Goal: Task Accomplishment & Management: Manage account settings

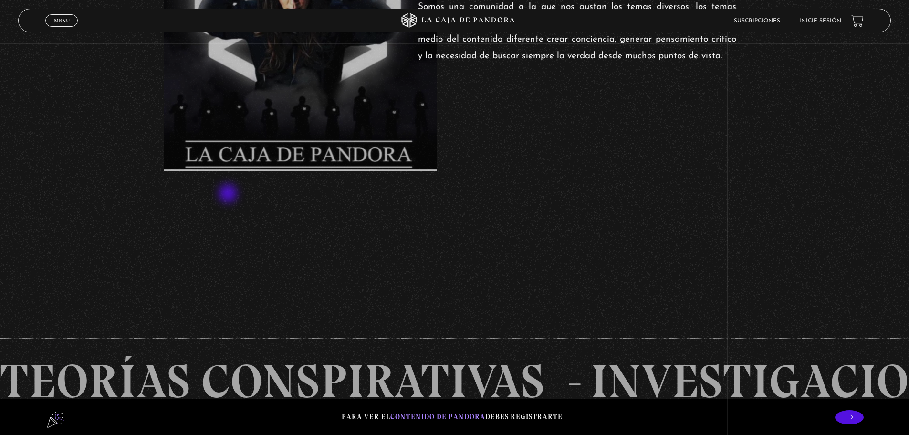
scroll to position [859, 0]
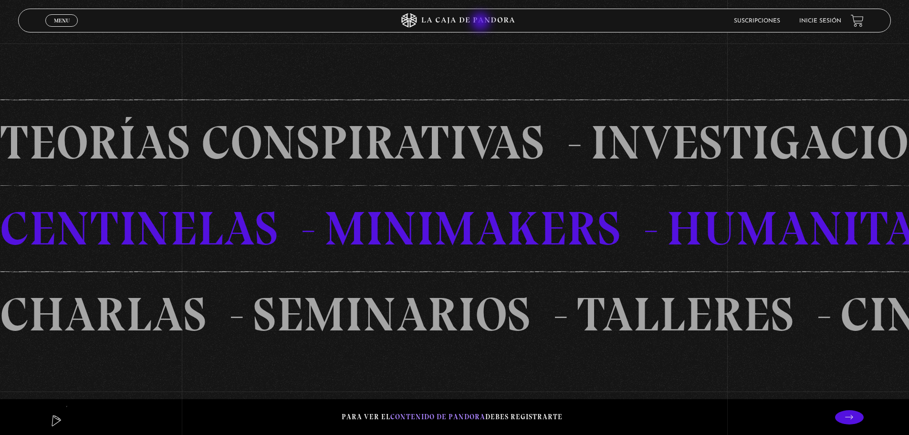
click at [482, 22] on icon at bounding box center [454, 20] width 273 height 14
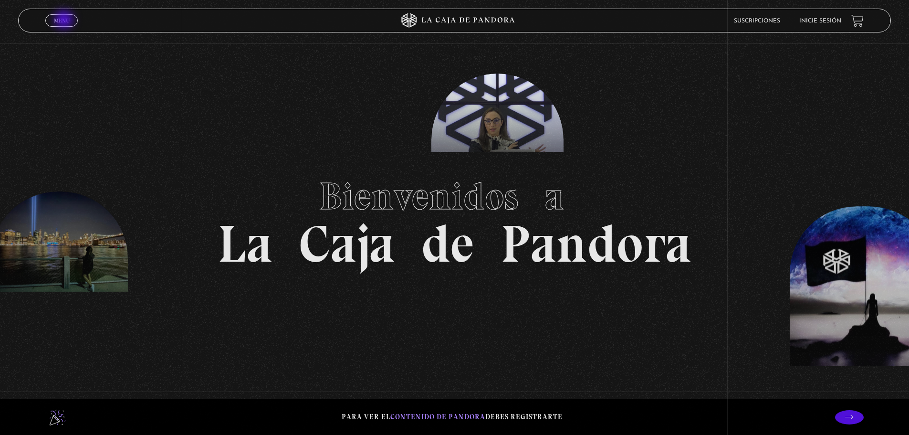
click at [65, 21] on span "Menu" at bounding box center [62, 21] width 16 height 6
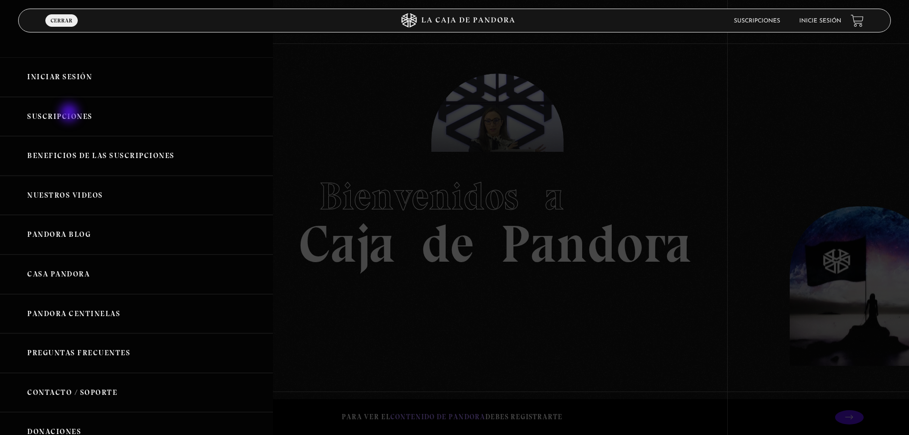
click at [70, 114] on link "Suscripciones" at bounding box center [136, 117] width 273 height 40
